Goal: Task Accomplishment & Management: Use online tool/utility

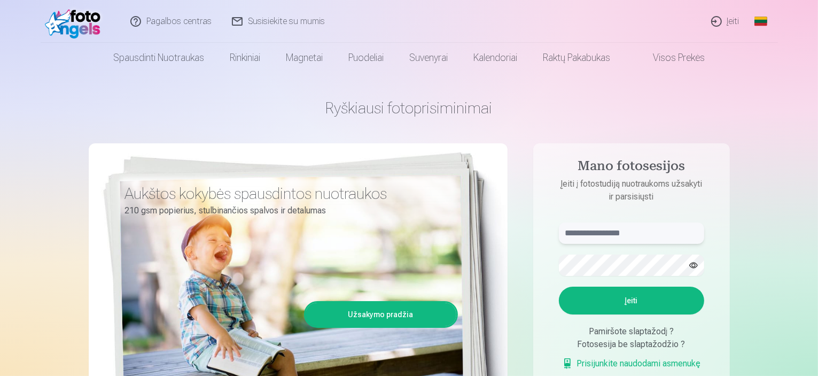
click at [613, 234] on input "text" at bounding box center [631, 232] width 145 height 21
type input "**********"
click at [624, 307] on button "Įeiti" at bounding box center [631, 301] width 145 height 28
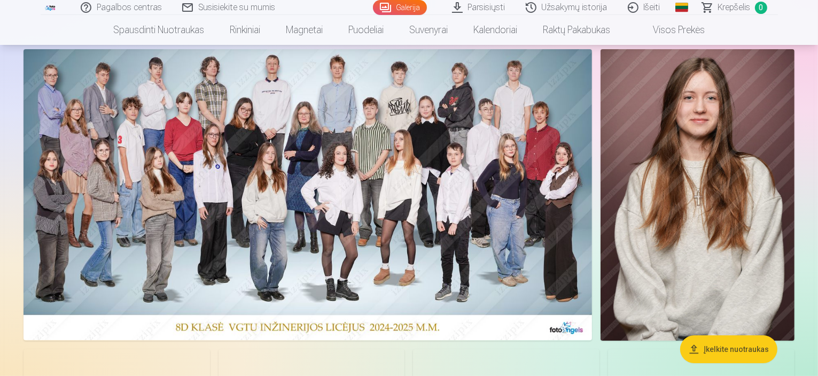
scroll to position [89, 0]
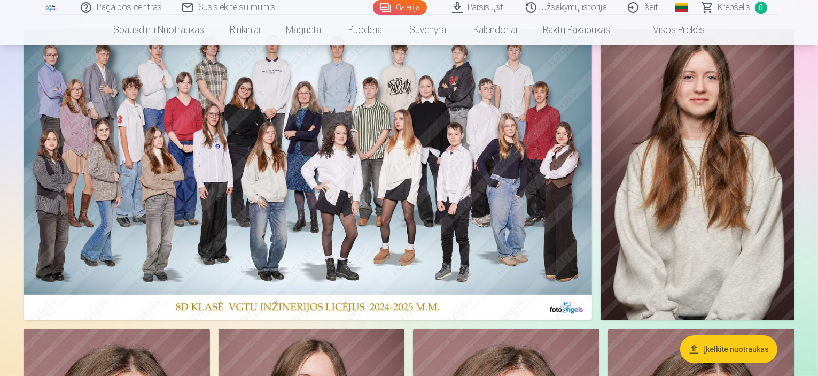
click at [714, 351] on button "Įkelkite nuotraukas" at bounding box center [728, 349] width 97 height 28
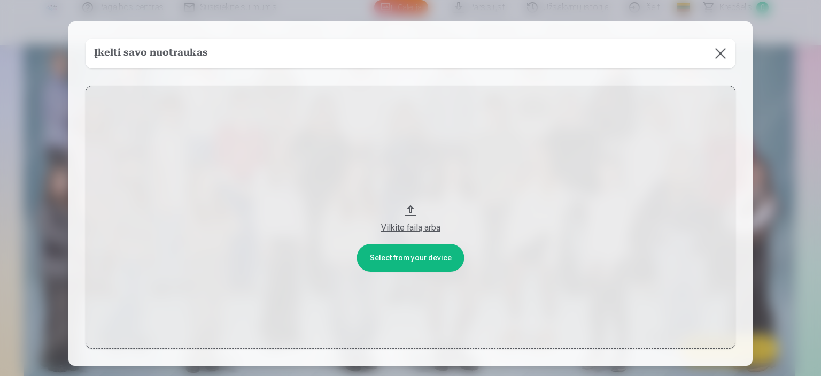
click at [412, 257] on button "Vilkite failą arba" at bounding box center [411, 217] width 650 height 263
click at [719, 52] on button at bounding box center [721, 53] width 30 height 30
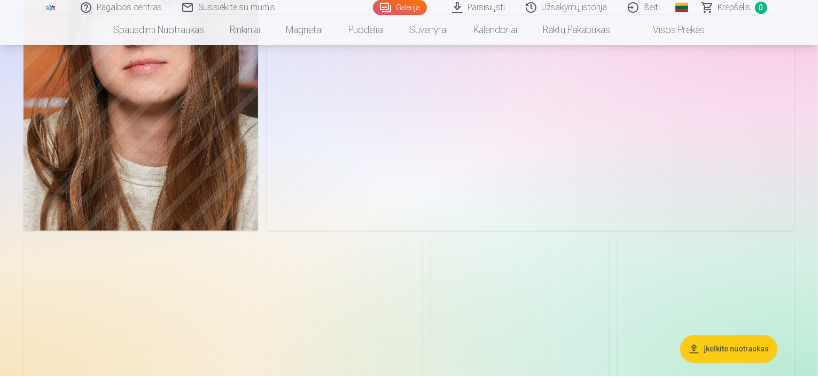
scroll to position [2940, 0]
